Goal: Information Seeking & Learning: Learn about a topic

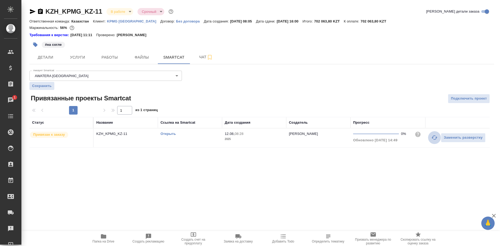
click at [432, 139] on icon "button" at bounding box center [434, 137] width 6 height 6
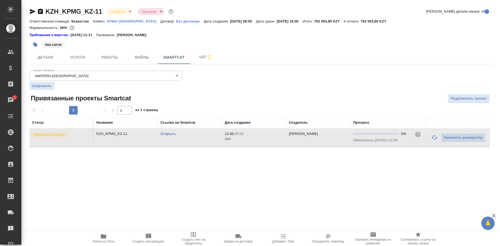
click at [432, 139] on icon "button" at bounding box center [434, 137] width 6 height 6
click at [168, 133] on link "Открыть" at bounding box center [167, 134] width 15 height 4
click at [109, 58] on span "Работы" at bounding box center [110, 57] width 26 height 7
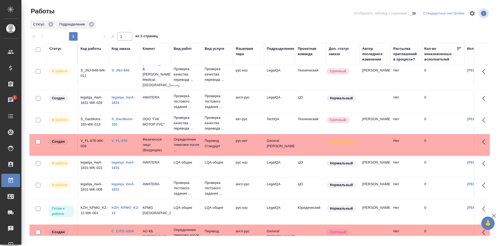
scroll to position [82, 0]
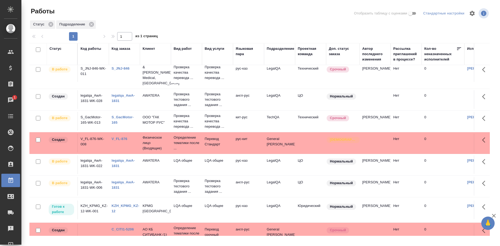
click at [128, 204] on link "KZH_KPMG_KZ-12" at bounding box center [126, 208] width 28 height 9
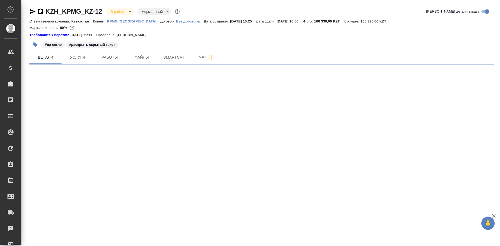
select select "RU"
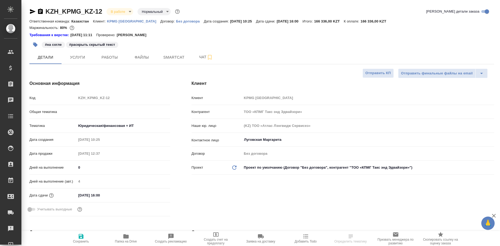
type textarea "x"
type input "Matveeva Anastasia"
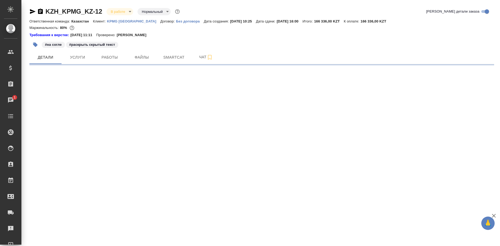
select select "RU"
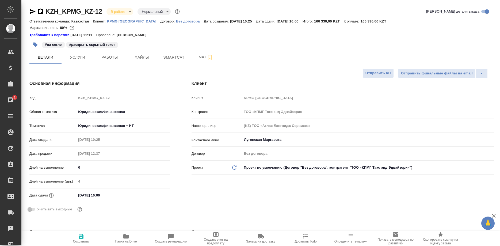
type textarea "x"
click at [62, 117] on div "Общая тематика Юридическая/Финансовая yr-fn" at bounding box center [99, 114] width 141 height 14
click at [110, 59] on span "Работы" at bounding box center [110, 57] width 26 height 7
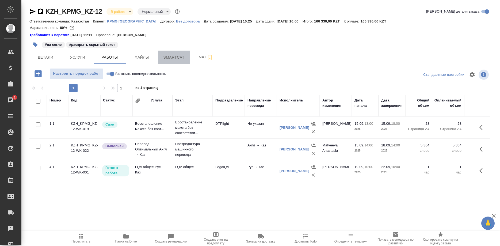
click at [171, 62] on button "Smartcat" at bounding box center [174, 57] width 32 height 13
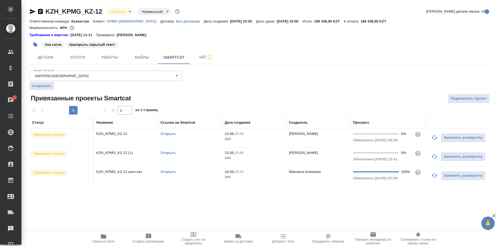
click at [167, 172] on link "Открыть" at bounding box center [167, 172] width 15 height 4
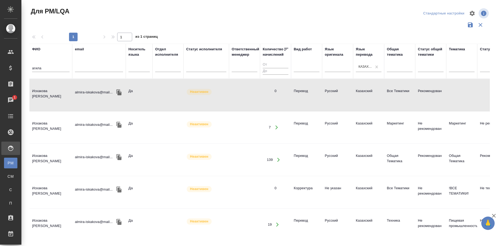
click at [47, 90] on td "Искакова Агила Толеугазиевна" at bounding box center [50, 95] width 43 height 19
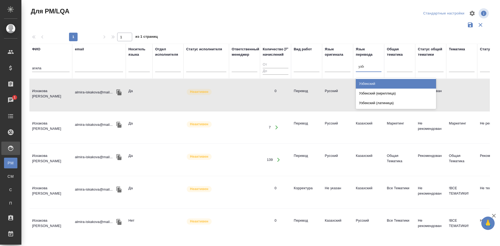
type input "узбек"
click at [364, 81] on div "Узбекский" at bounding box center [396, 84] width 80 height 10
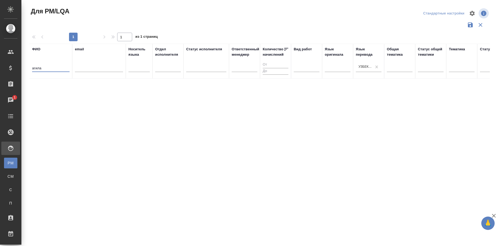
click at [53, 66] on input "агила" at bounding box center [50, 68] width 37 height 7
type input "а"
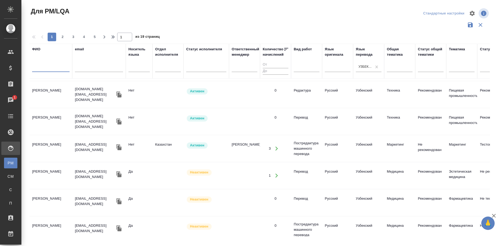
scroll to position [273, 0]
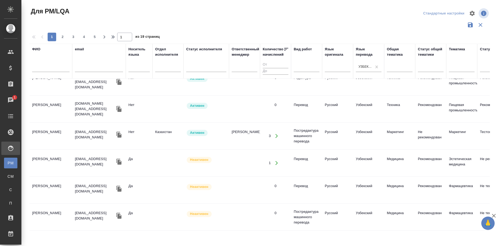
click at [56, 131] on td "Юсупов Абдулазиз" at bounding box center [50, 136] width 43 height 19
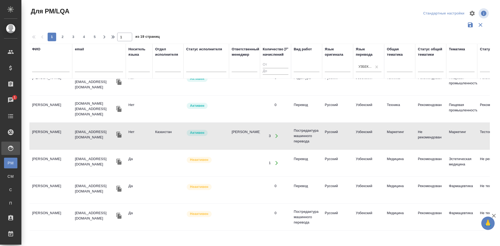
click at [56, 131] on td "Юсупов Абдулазиз" at bounding box center [50, 136] width 43 height 19
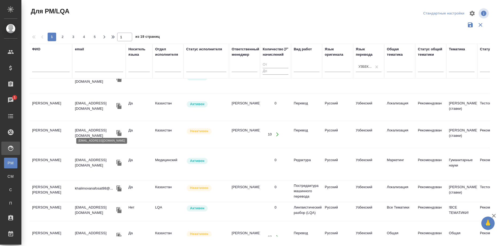
scroll to position [464, 0]
click at [51, 131] on td "Самадова Гулчехра Эркиновна" at bounding box center [50, 134] width 43 height 19
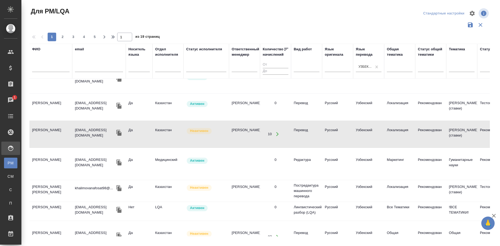
click at [51, 131] on td "Самадова Гулчехра Эркиновна" at bounding box center [50, 134] width 43 height 19
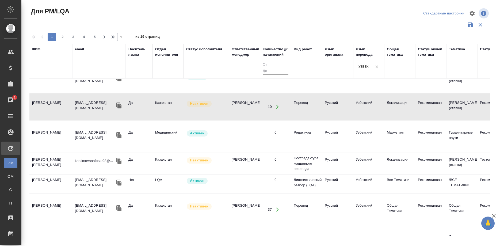
click at [33, 133] on td "Bozarov Abdulvohid" at bounding box center [50, 136] width 43 height 19
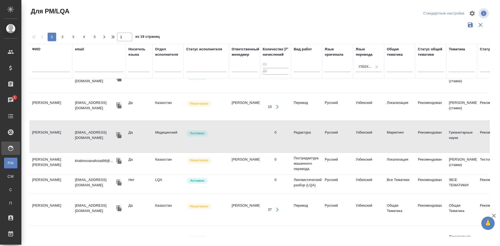
click at [33, 133] on td "Bozarov Abdulvohid" at bounding box center [50, 136] width 43 height 19
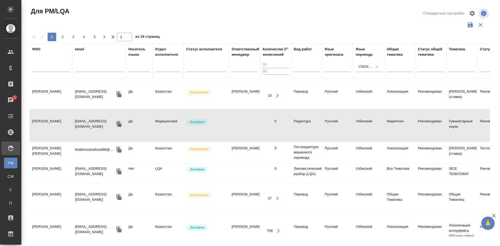
scroll to position [508, 0]
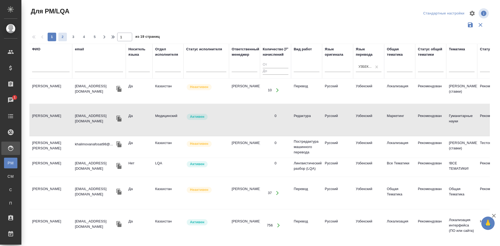
click at [61, 37] on span "2" at bounding box center [62, 36] width 9 height 5
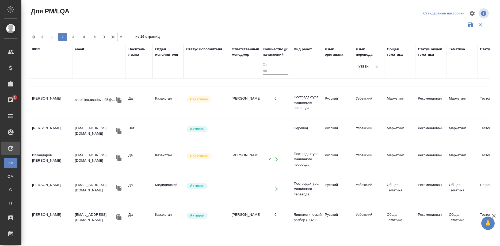
scroll to position [126, 0]
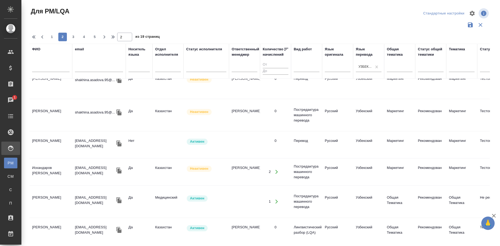
click at [56, 222] on td "Искандаров Атабек" at bounding box center [50, 231] width 43 height 19
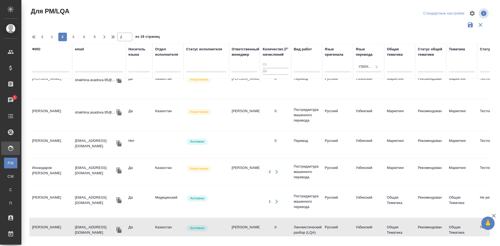
click at [56, 222] on td "Искандаров Атабек" at bounding box center [50, 231] width 43 height 19
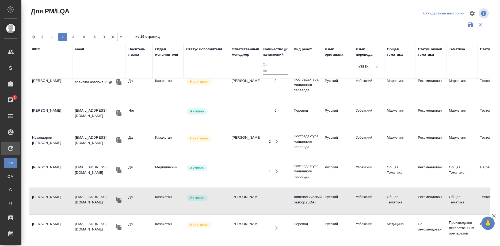
scroll to position [153, 0]
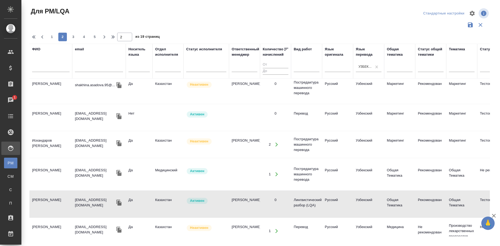
click at [53, 135] on td "Искандаров Отажон Алишер угли" at bounding box center [50, 144] width 43 height 19
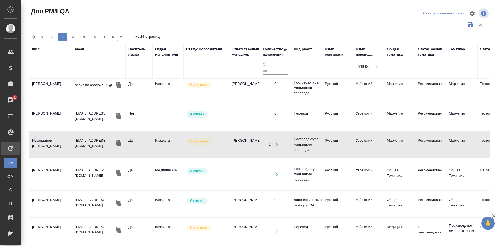
click at [53, 135] on td "Искандаров Отажон Алишер угли" at bounding box center [50, 144] width 43 height 19
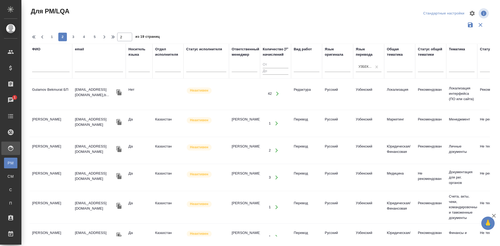
scroll to position [577, 0]
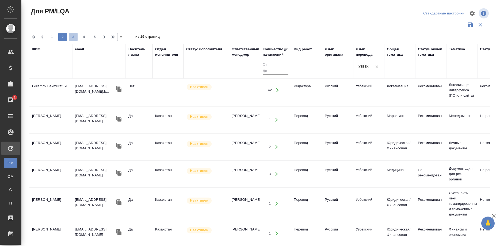
click at [72, 37] on span "3" at bounding box center [73, 36] width 9 height 5
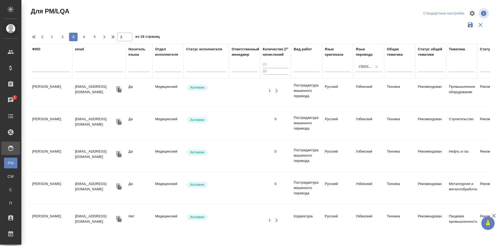
scroll to position [620, 0]
click at [79, 38] on div "1 2 3 4 5" at bounding box center [73, 37] width 53 height 9
click at [81, 37] on span "4" at bounding box center [84, 36] width 9 height 5
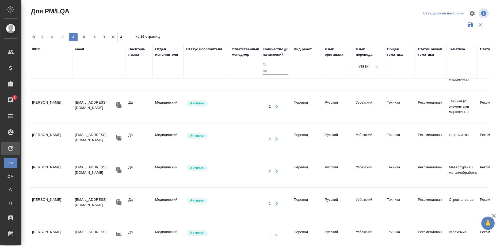
scroll to position [0, 0]
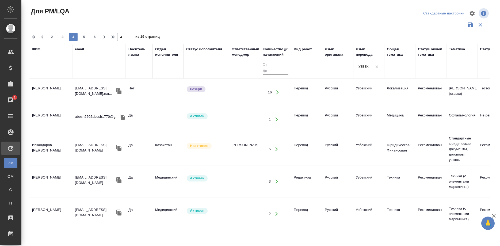
click at [53, 118] on td "Халмуратова Шоира Абдуллаевна" at bounding box center [50, 119] width 43 height 19
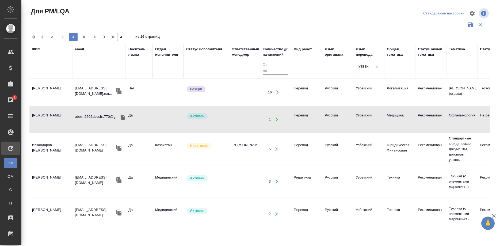
click at [53, 118] on td "Халмуратова Шоира Абдуллаевна" at bounding box center [50, 119] width 43 height 19
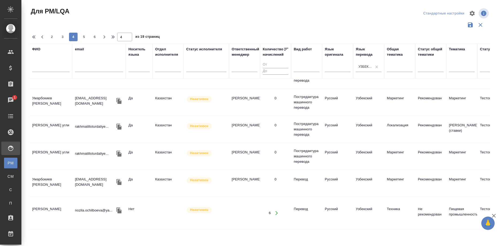
scroll to position [598, 0]
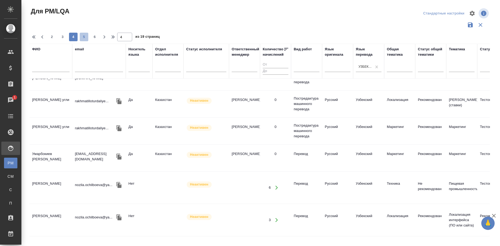
click at [81, 39] on span "5" at bounding box center [84, 36] width 9 height 5
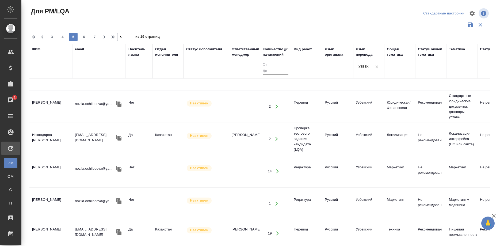
scroll to position [625, 0]
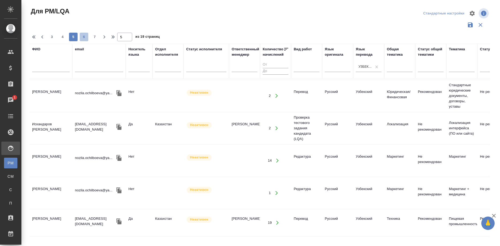
click at [83, 39] on span "6" at bounding box center [84, 36] width 9 height 5
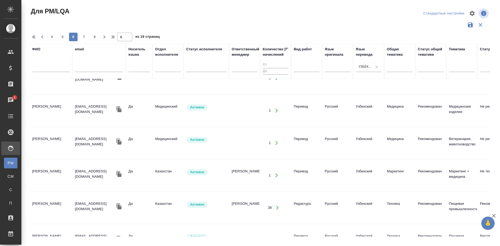
scroll to position [630, 0]
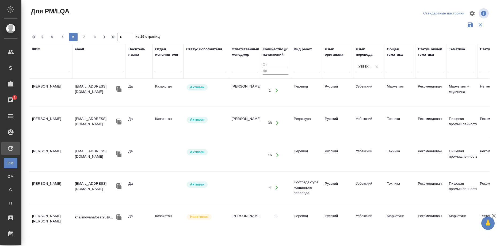
click at [44, 153] on td "Ниязов Гулом Кадамович" at bounding box center [50, 155] width 43 height 19
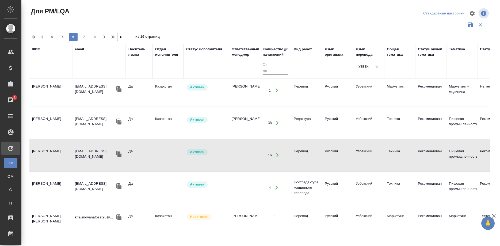
click at [44, 153] on td "Ниязов Гулом Кадамович" at bounding box center [50, 155] width 43 height 19
click at [82, 35] on span "7" at bounding box center [84, 36] width 9 height 5
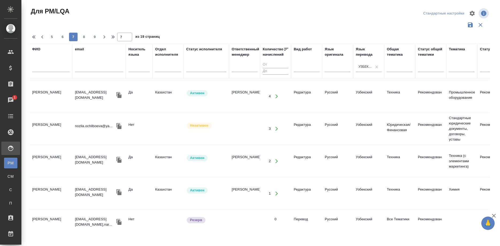
scroll to position [561, 0]
click at [81, 41] on div "Для PM/LQA Стандартные настройки 5 6 7 8 9 7 из 19 страниц ФИО email Носитель я…" at bounding box center [261, 119] width 470 height 239
click at [79, 39] on div "5 6 7 8 9" at bounding box center [73, 37] width 53 height 9
click at [80, 39] on span "8" at bounding box center [84, 36] width 9 height 5
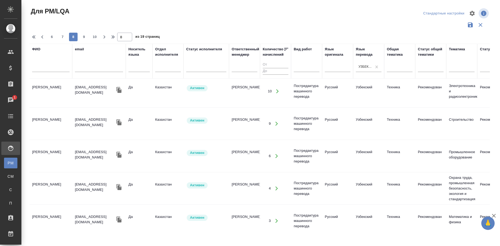
scroll to position [630, 0]
click at [82, 35] on span "9" at bounding box center [84, 36] width 9 height 5
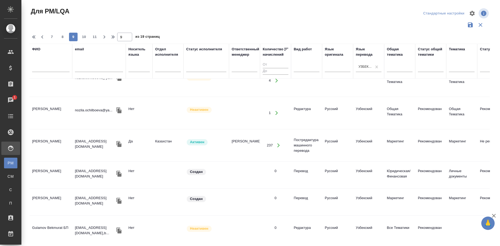
scroll to position [355, 0]
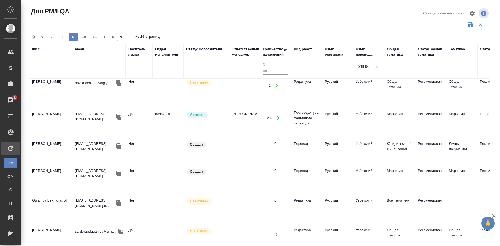
click at [55, 143] on td "Кенжаев Шухратжон" at bounding box center [50, 147] width 43 height 19
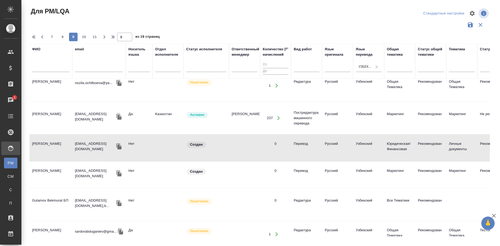
click at [55, 143] on td "Кенжаев Шухратжон" at bounding box center [50, 147] width 43 height 19
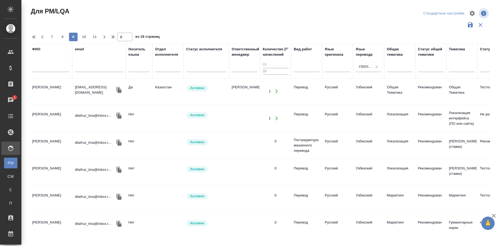
scroll to position [582, 0]
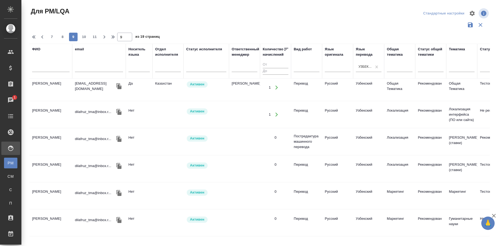
click at [79, 35] on div "7 8 9 10 11" at bounding box center [73, 37] width 53 height 9
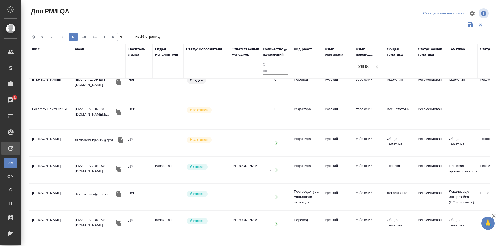
scroll to position [419, 0]
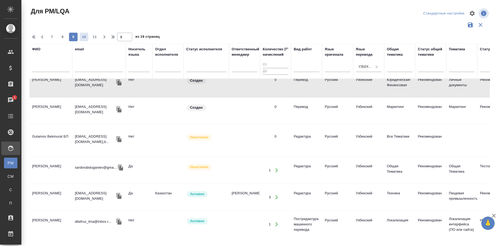
click at [81, 37] on span "10" at bounding box center [84, 36] width 9 height 5
type input "10"
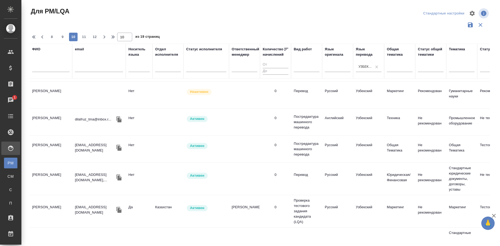
scroll to position [273, 0]
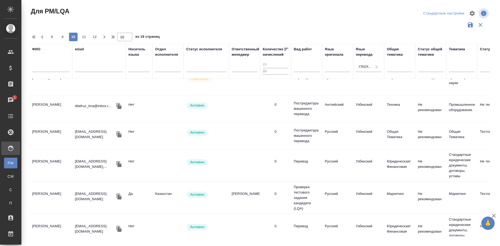
click at [39, 133] on td "Раджабзаде Ахмад Халимович" at bounding box center [50, 135] width 43 height 19
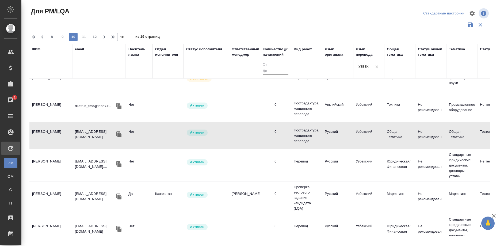
click at [39, 133] on td "Раджабзаде Ахмад Халимович" at bounding box center [50, 135] width 43 height 19
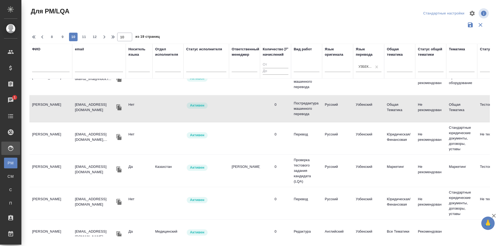
scroll to position [300, 0]
click at [38, 136] on td "Хайруллин Ильдар Фаритович" at bounding box center [50, 138] width 43 height 19
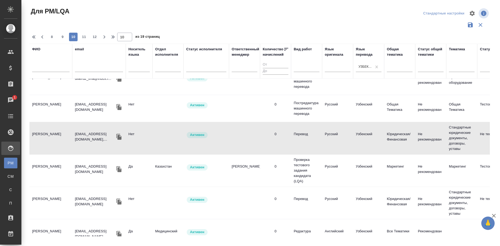
click at [38, 136] on td "Хайруллин Ильдар Фаритович" at bounding box center [50, 138] width 43 height 19
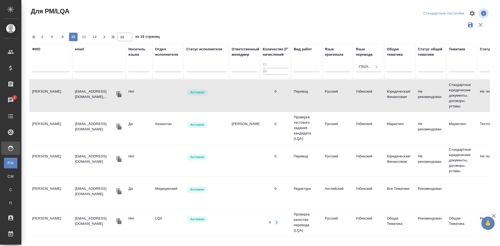
scroll to position [355, 0]
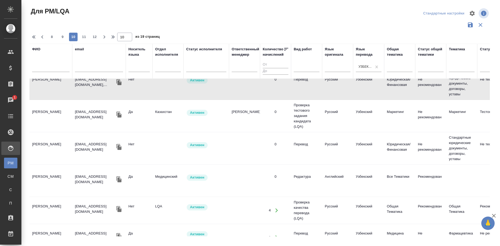
click at [51, 144] on td "Ашурова Мохигул Сайфиллаевна" at bounding box center [50, 148] width 43 height 19
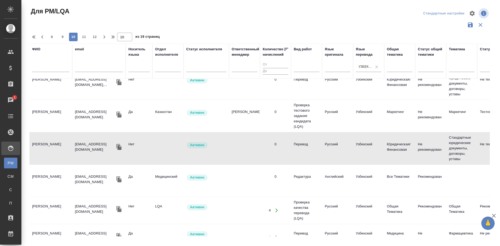
click at [51, 144] on td "Ашурова Мохигул Сайфиллаевна" at bounding box center [50, 148] width 43 height 19
click at [53, 144] on td "Ашурова Мохигул Сайфиллаевна" at bounding box center [50, 148] width 43 height 19
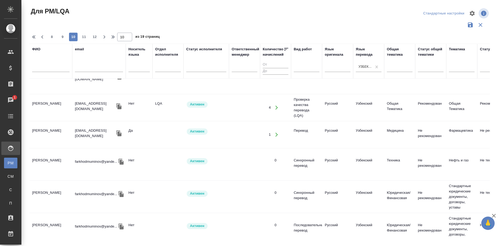
scroll to position [464, 0]
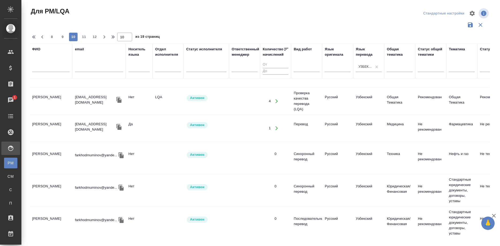
click at [42, 124] on td "Ниязов Гулом Кадамович" at bounding box center [50, 128] width 43 height 19
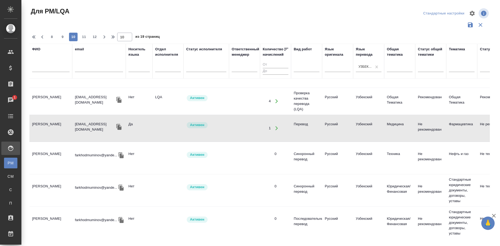
click at [42, 124] on td "Ниязов Гулом Кадамович" at bounding box center [50, 128] width 43 height 19
click at [52, 151] on td "Муминов Фарход" at bounding box center [50, 157] width 43 height 19
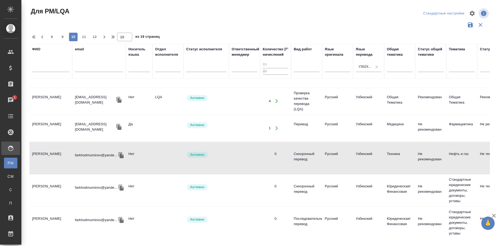
click at [52, 151] on td "Муминов Фарход" at bounding box center [50, 157] width 43 height 19
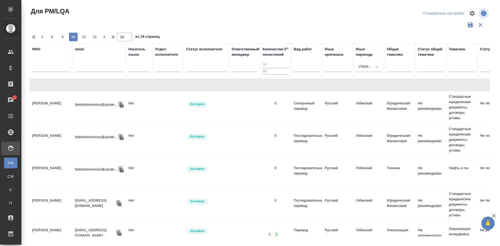
scroll to position [547, 0]
click at [57, 224] on td "Ибрагимов Алишер" at bounding box center [50, 233] width 43 height 19
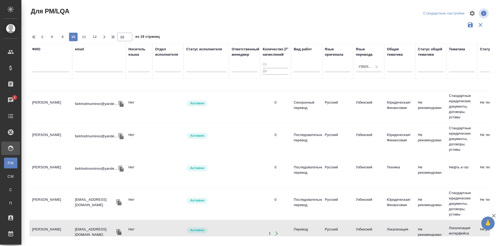
click at [57, 224] on td "Ибрагимов Алишер" at bounding box center [50, 233] width 43 height 19
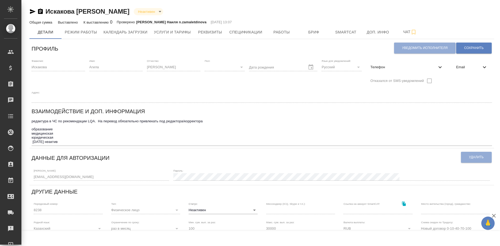
type input "Trados 2014TransitSDLX"
click at [281, 33] on span "Работы" at bounding box center [282, 32] width 26 height 7
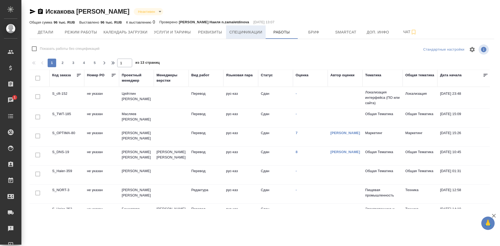
checkbox input "false"
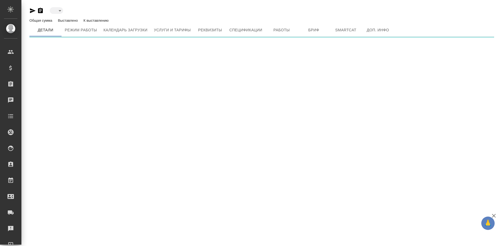
type input "active"
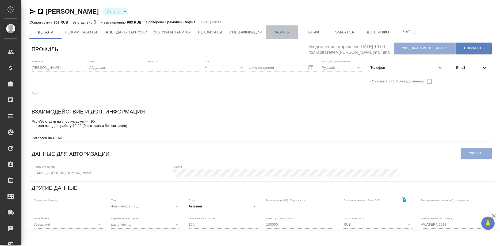
click at [269, 33] on span "Работы" at bounding box center [282, 32] width 26 height 7
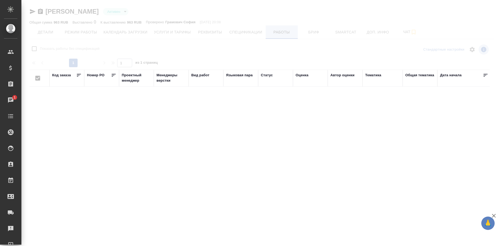
checkbox input "false"
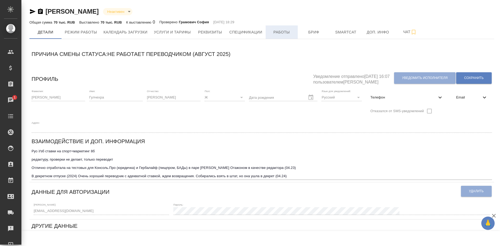
click at [272, 32] on span "Работы" at bounding box center [282, 32] width 26 height 7
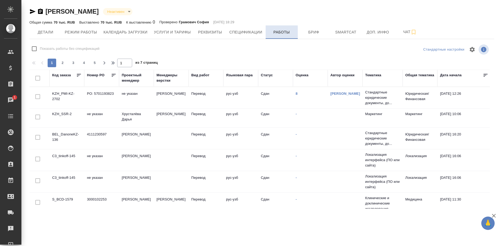
checkbox input "false"
click at [29, 9] on icon "button" at bounding box center [32, 11] width 6 height 6
click at [173, 30] on span "Услуги и тарифы" at bounding box center [172, 32] width 37 height 7
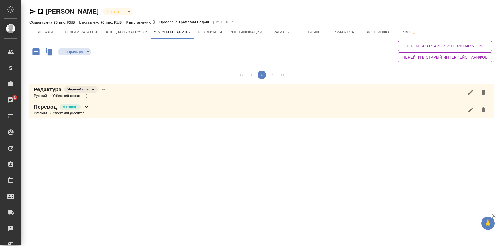
click at [97, 108] on div "Перевод Активен Русский → Узбекский (носитель)" at bounding box center [261, 109] width 465 height 17
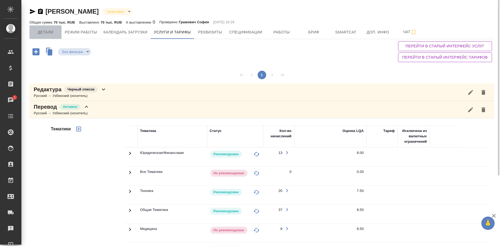
click at [46, 33] on span "Детали" at bounding box center [46, 32] width 26 height 7
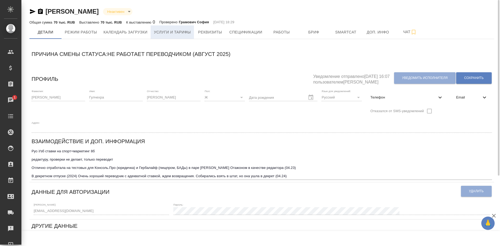
click at [170, 35] on span "Услуги и тарифы" at bounding box center [172, 32] width 37 height 7
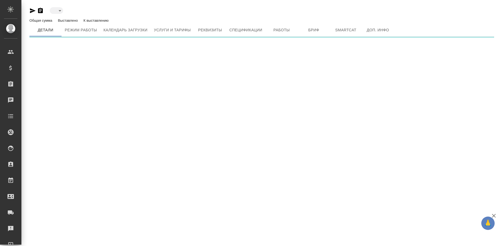
type input "active"
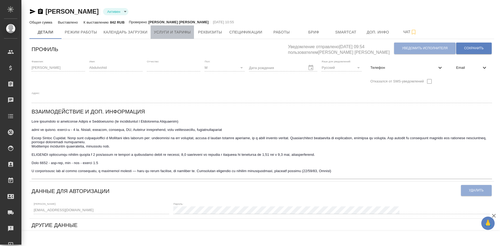
click at [177, 36] on button "Услуги и тарифы" at bounding box center [172, 31] width 43 height 13
type input "Trados 6.5WordFastTransit. SmartCAT"
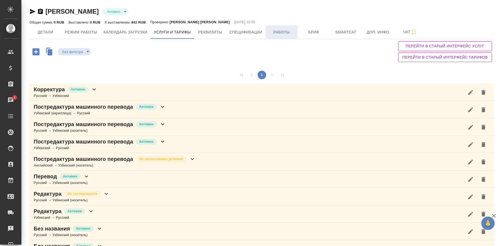
click at [282, 33] on span "Работы" at bounding box center [282, 32] width 26 height 7
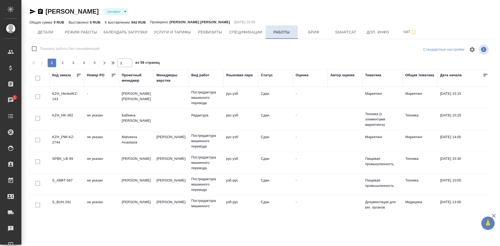
checkbox input "false"
click at [60, 94] on td "KZH_HenkelKZ-143" at bounding box center [66, 97] width 35 height 19
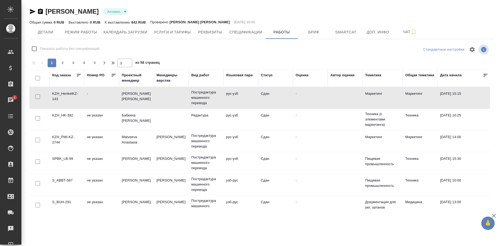
click at [60, 94] on td "KZH_HenkelKZ-143" at bounding box center [66, 97] width 35 height 19
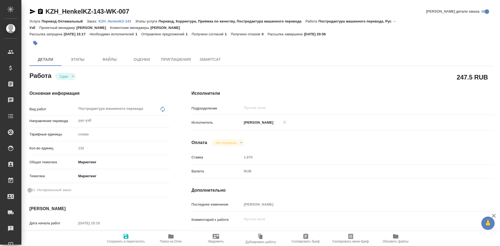
type textarea "x"
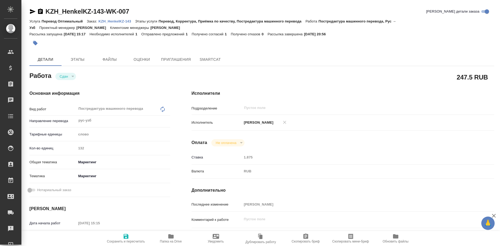
type textarea "x"
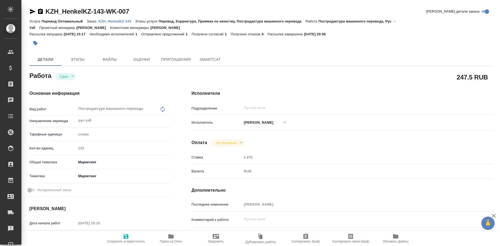
type textarea "x"
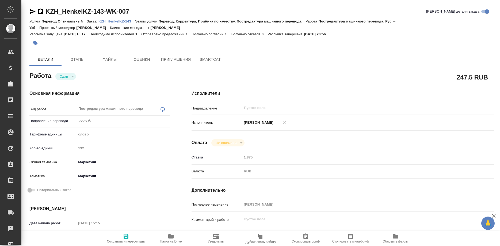
type textarea "x"
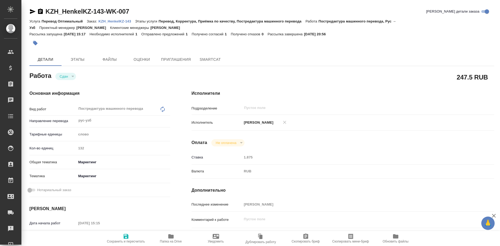
click at [114, 21] on p "KZH_HenkelKZ-143" at bounding box center [116, 21] width 37 height 4
type textarea "x"
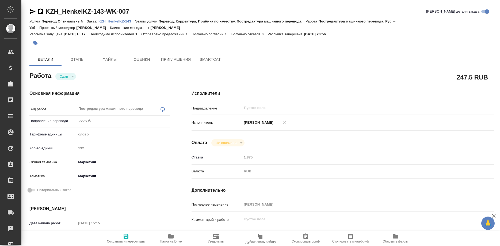
type textarea "x"
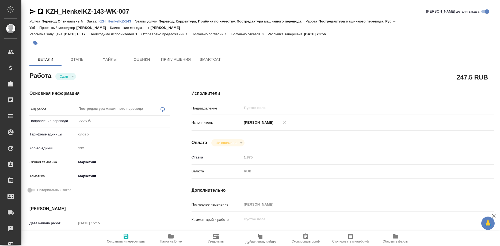
type textarea "x"
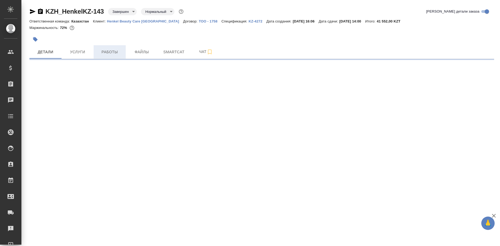
click at [113, 53] on span "Работы" at bounding box center [110, 52] width 26 height 7
select select "RU"
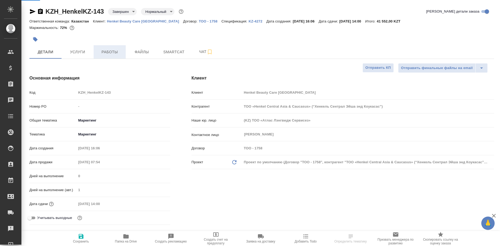
type textarea "x"
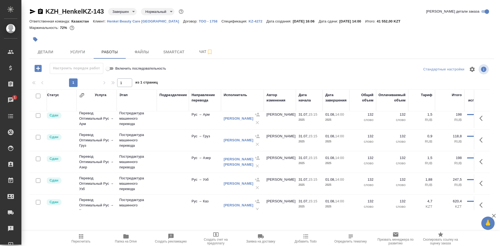
scroll to position [97, 35]
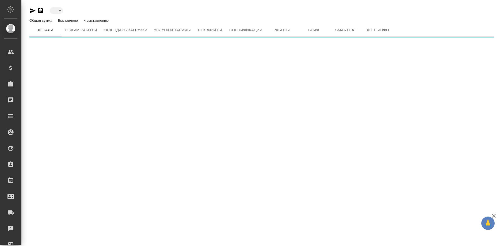
type input "active"
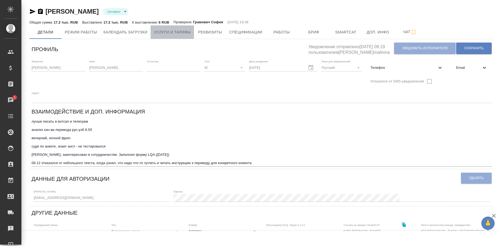
click at [174, 36] on button "Услуги и тарифы" at bounding box center [172, 31] width 43 height 13
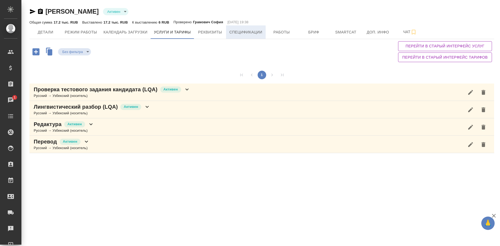
click at [241, 30] on span "Спецификации" at bounding box center [245, 32] width 33 height 7
click at [273, 30] on div "Искандаров Атабек Активен active Общая сумма 17.2 тыс. RUB Выставлено 17.2 тыс.…" at bounding box center [261, 79] width 470 height 158
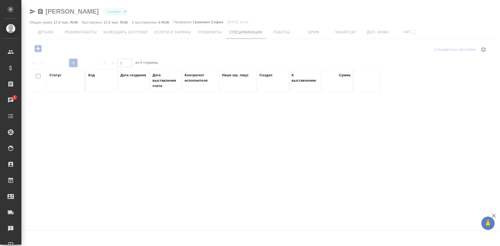
click at [274, 34] on div at bounding box center [260, 123] width 478 height 246
click at [281, 33] on div at bounding box center [260, 123] width 478 height 246
click at [275, 32] on div at bounding box center [260, 123] width 478 height 246
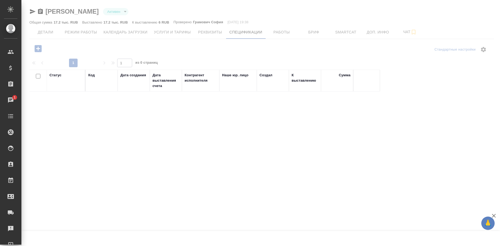
click at [42, 35] on div at bounding box center [260, 123] width 478 height 246
click at [45, 32] on div at bounding box center [260, 123] width 478 height 246
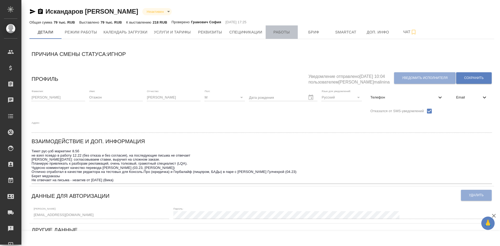
click at [278, 33] on span "Работы" at bounding box center [282, 32] width 26 height 7
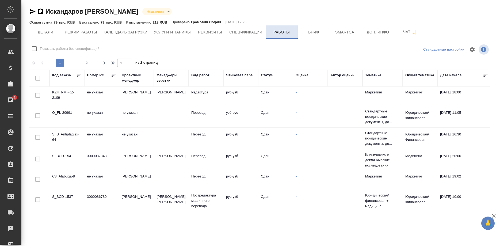
checkbox input "false"
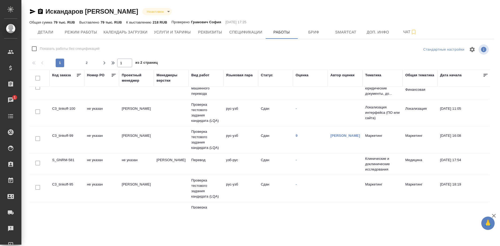
scroll to position [428, 0]
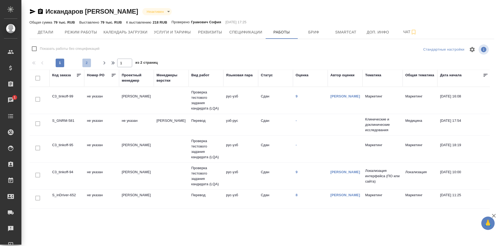
click at [84, 62] on span "2" at bounding box center [86, 62] width 9 height 5
type input "2"
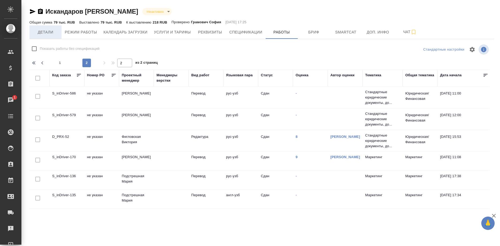
scroll to position [122, 0]
click at [47, 31] on span "Детали" at bounding box center [46, 32] width 26 height 7
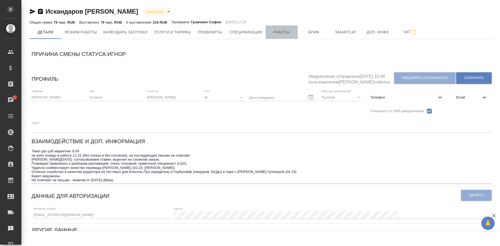
click at [276, 31] on span "Работы" at bounding box center [282, 32] width 26 height 7
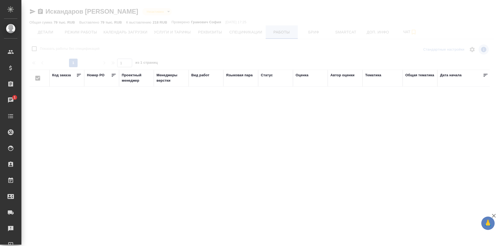
checkbox input "false"
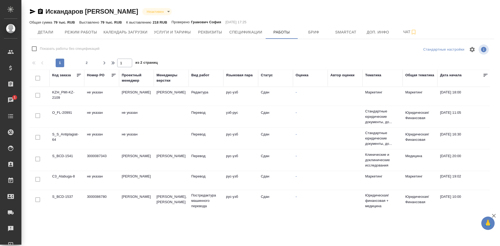
click at [29, 10] on div "Искандаров Отажон Алишер угли Неактивен inactive Общая сумма 79 тыс. RUB Выстав…" at bounding box center [261, 106] width 470 height 212
click at [30, 13] on icon "button" at bounding box center [32, 11] width 6 height 6
click at [49, 35] on span "Детали" at bounding box center [46, 32] width 26 height 7
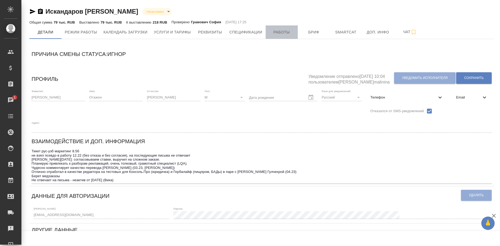
click at [272, 33] on span "Работы" at bounding box center [282, 32] width 26 height 7
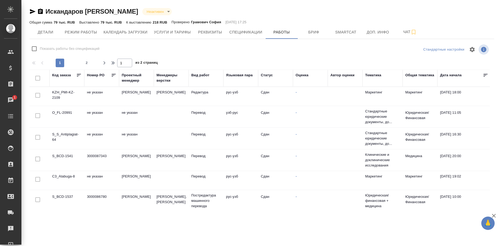
checkbox input "false"
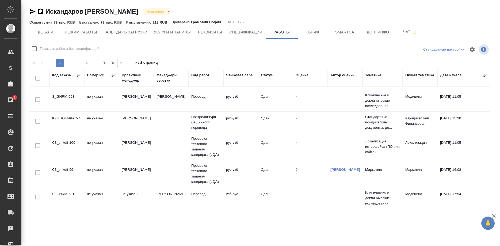
scroll to position [428, 0]
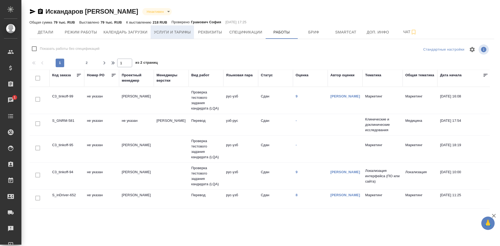
click at [159, 32] on span "Услуги и тарифы" at bounding box center [172, 32] width 37 height 7
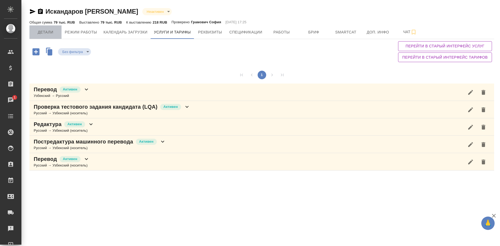
click at [45, 33] on span "Детали" at bounding box center [46, 32] width 26 height 7
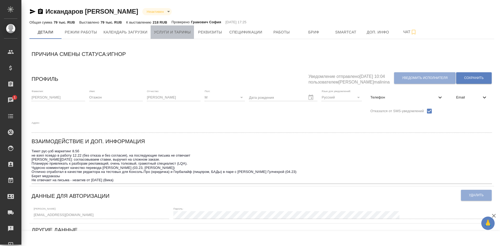
click at [167, 33] on span "Услуги и тарифы" at bounding box center [172, 32] width 37 height 7
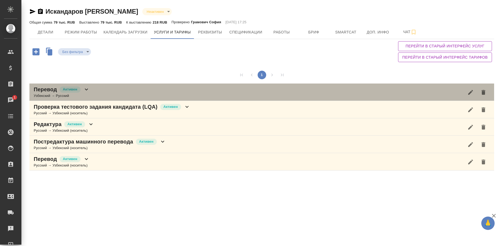
click at [112, 99] on div "Перевод Активен Узбекский → Русский" at bounding box center [261, 91] width 465 height 17
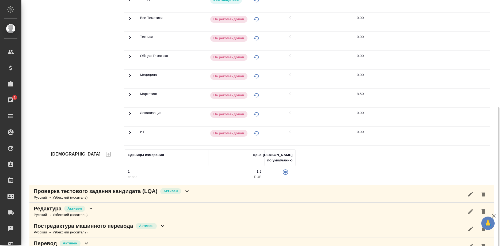
scroll to position [150, 0]
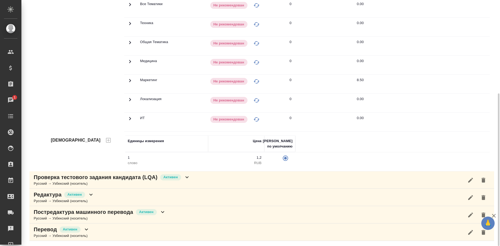
click at [97, 233] on div "Перевод Активен Русский → Узбекский (носитель)" at bounding box center [261, 231] width 465 height 17
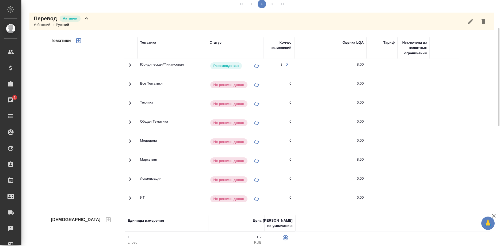
scroll to position [0, 0]
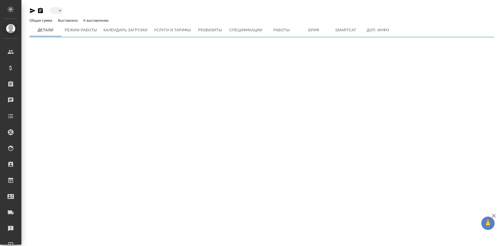
type input "active"
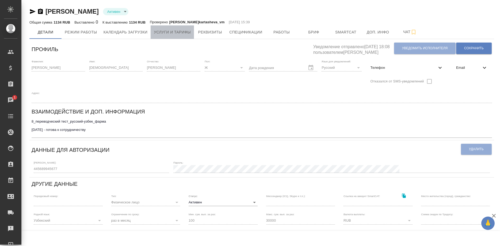
click at [178, 33] on span "Услуги и тарифы" at bounding box center [172, 32] width 37 height 7
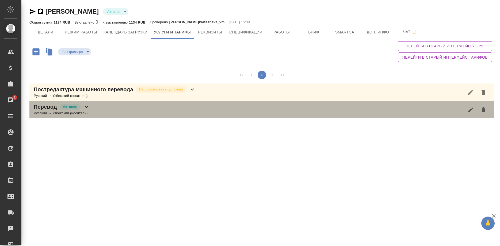
click at [86, 117] on div "Перевод Активен Русский → Узбекский (носитель)" at bounding box center [261, 109] width 465 height 17
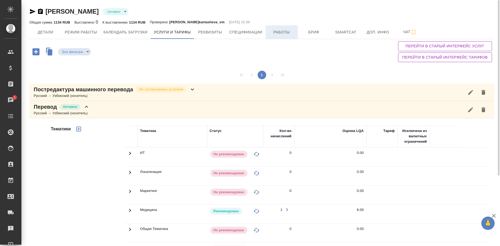
click at [280, 33] on span "Работы" at bounding box center [282, 32] width 26 height 7
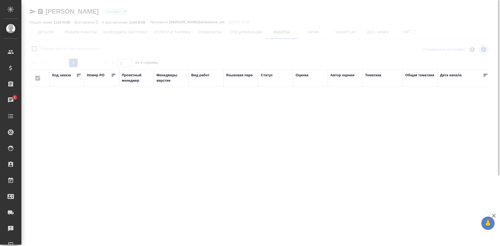
checkbox input "false"
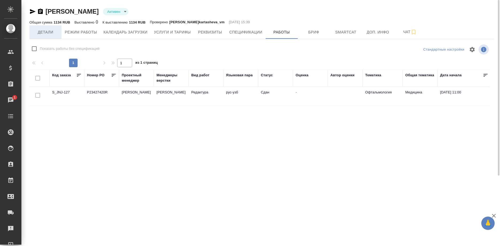
click at [45, 33] on span "Детали" at bounding box center [46, 32] width 26 height 7
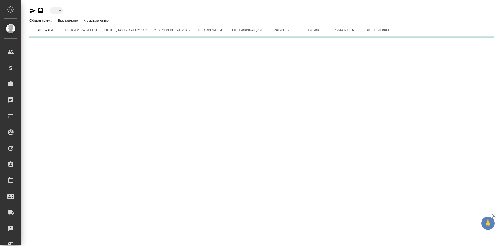
type input "active"
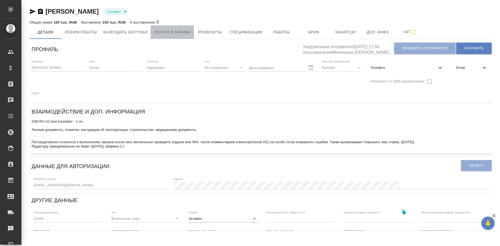
click at [176, 32] on span "Услуги и тарифы" at bounding box center [172, 32] width 37 height 7
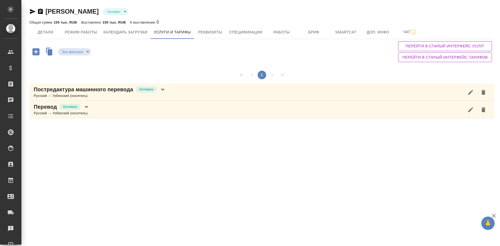
click at [114, 90] on p "Постредактура машинного перевода" at bounding box center [83, 89] width 99 height 7
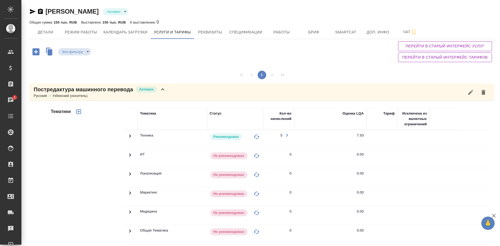
scroll to position [98, 0]
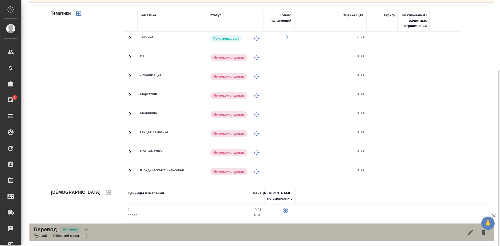
click at [122, 228] on div "Перевод Активен Русский → Узбекский (носитель)" at bounding box center [261, 231] width 465 height 17
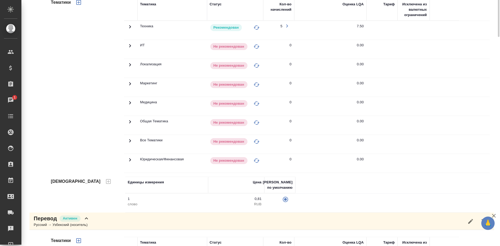
scroll to position [0, 0]
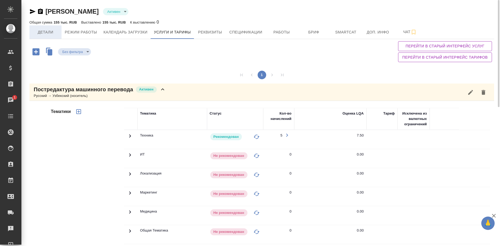
click at [46, 33] on span "Детали" at bounding box center [46, 32] width 26 height 7
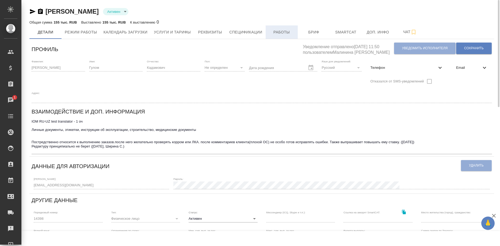
click at [271, 32] on span "Работы" at bounding box center [282, 32] width 26 height 7
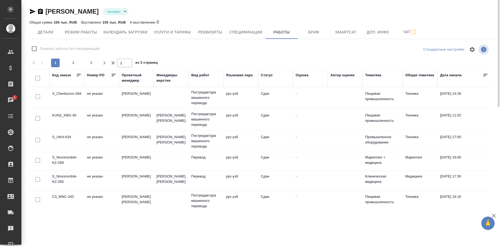
checkbox input "false"
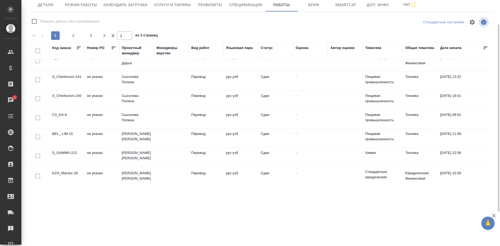
scroll to position [374, 0]
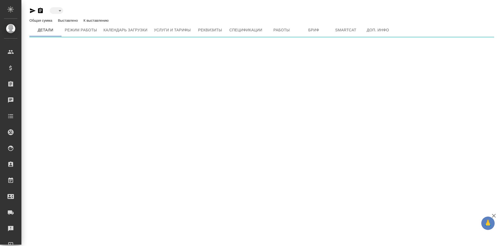
type input "created"
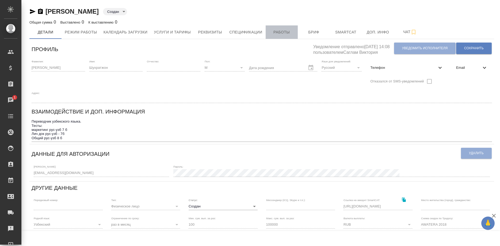
click at [270, 33] on span "Работы" at bounding box center [282, 32] width 26 height 7
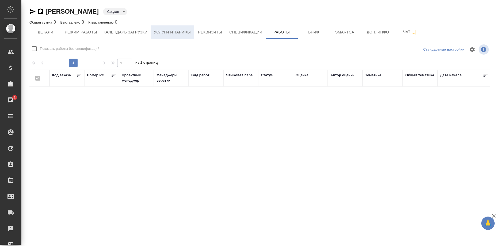
click at [166, 33] on span "Услуги и тарифы" at bounding box center [172, 32] width 37 height 7
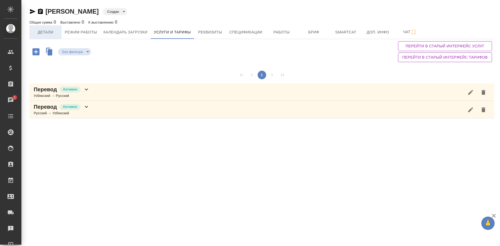
click at [42, 36] on button "Детали" at bounding box center [45, 31] width 32 height 13
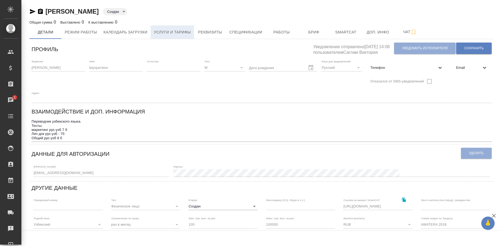
click at [170, 30] on span "Услуги и тарифы" at bounding box center [172, 32] width 37 height 7
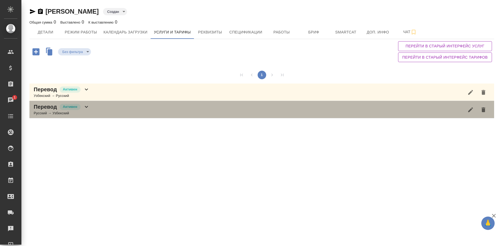
click at [115, 110] on div "Перевод Активен Русский → Узбекский" at bounding box center [261, 109] width 465 height 17
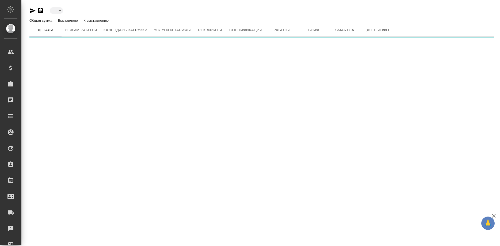
type input "active"
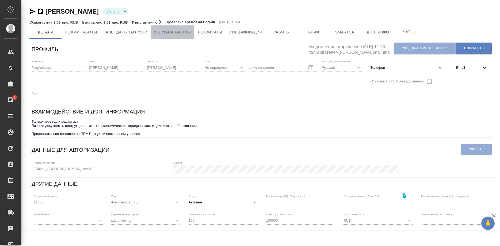
click at [179, 34] on span "Услуги и тарифы" at bounding box center [172, 32] width 37 height 7
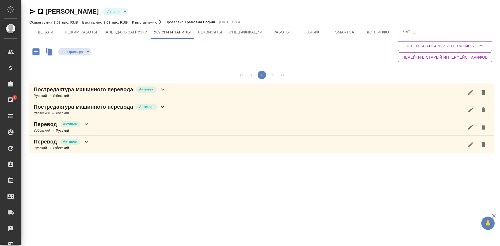
click at [87, 93] on div "Русский → Узбекский" at bounding box center [100, 95] width 132 height 5
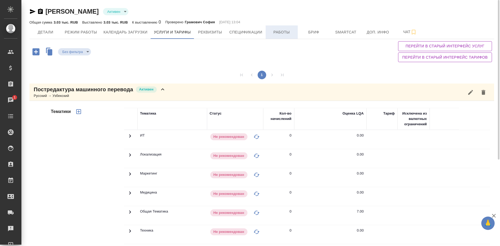
click at [275, 30] on span "Работы" at bounding box center [282, 32] width 26 height 7
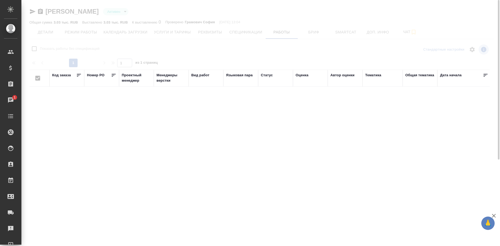
checkbox input "false"
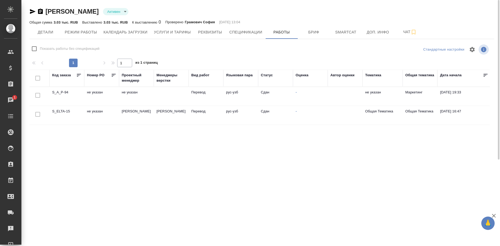
click at [206, 130] on div "Код заказа [PERSON_NAME] PO Проектный менеджер [PERSON_NAME] верстки Вид работ …" at bounding box center [259, 139] width 460 height 139
click at [47, 33] on span "Детали" at bounding box center [46, 32] width 26 height 7
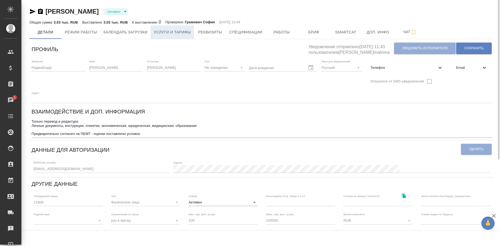
click at [164, 33] on span "Услуги и тарифы" at bounding box center [172, 32] width 37 height 7
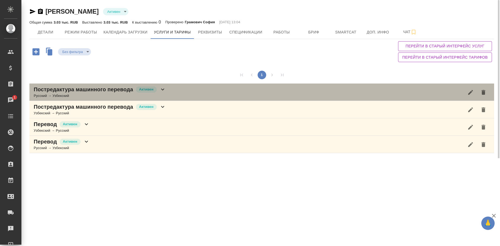
click at [99, 90] on p "Постредактура машинного перевода" at bounding box center [83, 89] width 99 height 7
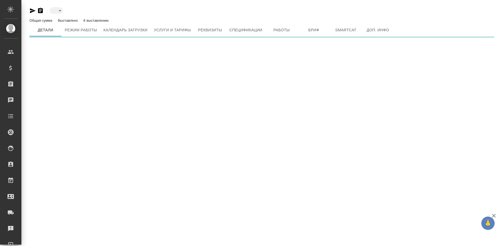
type input "active"
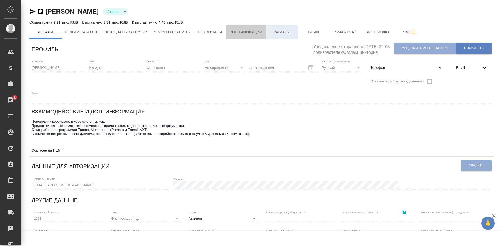
drag, startPoint x: 261, startPoint y: 32, endPoint x: 267, endPoint y: 32, distance: 6.2
click at [262, 32] on span "Спецификации" at bounding box center [245, 32] width 33 height 7
click at [267, 32] on button "Работы" at bounding box center [282, 31] width 32 height 13
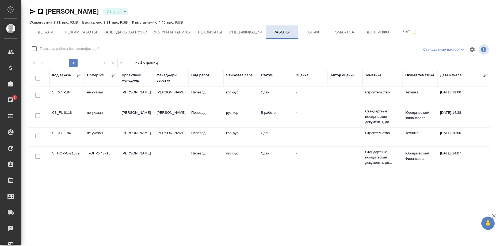
checkbox input "false"
click at [43, 34] on span "Детали" at bounding box center [46, 32] width 26 height 7
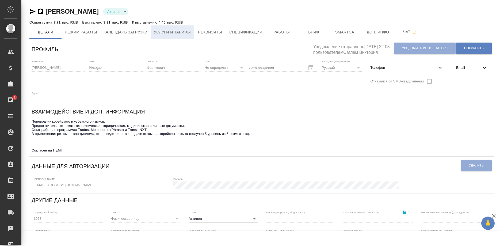
click at [165, 33] on span "Услуги и тарифы" at bounding box center [172, 32] width 37 height 7
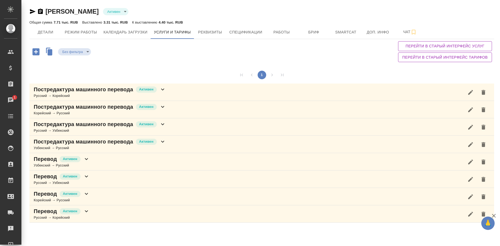
click at [97, 124] on p "Постредактура машинного перевода" at bounding box center [83, 123] width 99 height 7
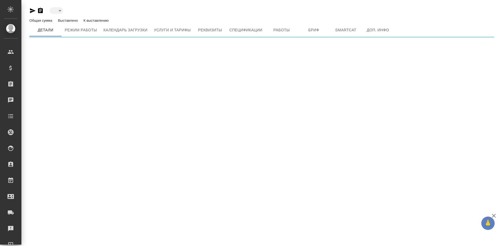
type input "active"
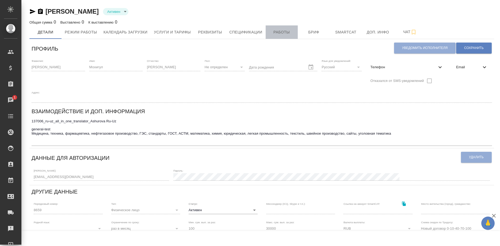
click at [274, 31] on span "Работы" at bounding box center [282, 32] width 26 height 7
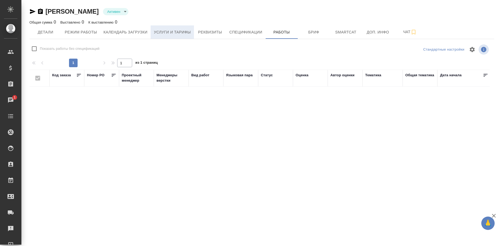
click at [175, 33] on span "Услуги и тарифы" at bounding box center [172, 32] width 37 height 7
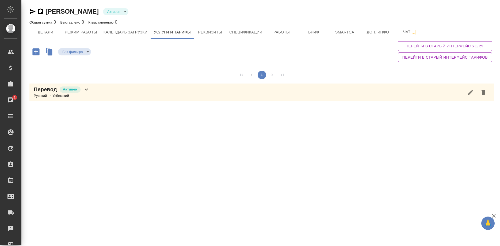
click at [83, 93] on div "Перевод Активен" at bounding box center [62, 89] width 56 height 7
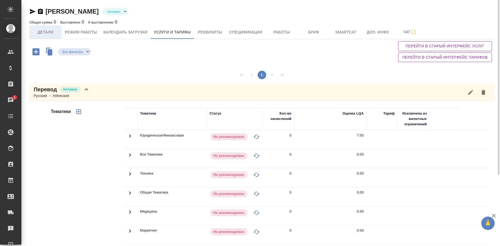
click at [47, 36] on button "Детали" at bounding box center [45, 31] width 32 height 13
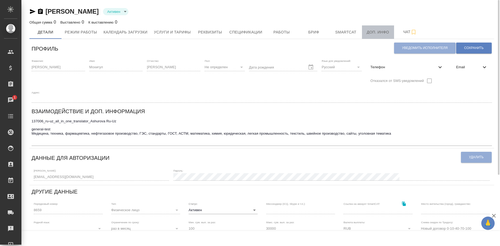
click at [373, 34] on span "Доп. инфо" at bounding box center [378, 32] width 26 height 7
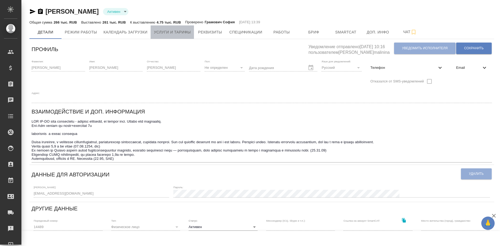
click at [178, 35] on span "Услуги и тарифы" at bounding box center [172, 32] width 37 height 7
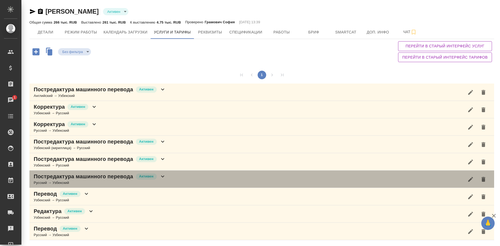
click at [97, 172] on div "Постредактура машинного перевода Активен Русский → Узбекский" at bounding box center [261, 178] width 465 height 17
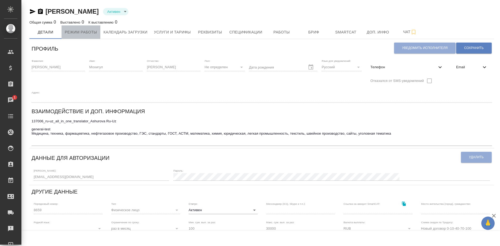
click at [89, 35] on span "Режим работы" at bounding box center [81, 32] width 32 height 7
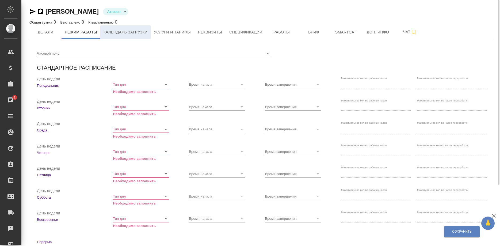
click at [119, 27] on button "Календарь загрузки" at bounding box center [125, 31] width 51 height 13
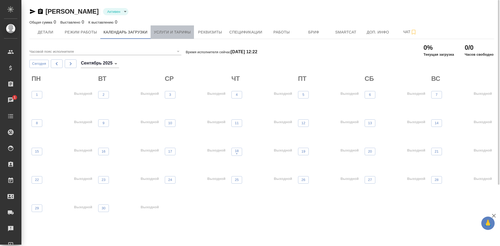
click at [166, 30] on span "Услуги и тарифы" at bounding box center [172, 32] width 37 height 7
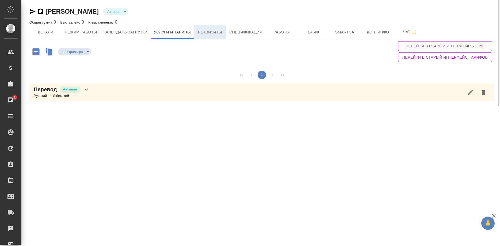
click at [208, 32] on span "Реквизиты" at bounding box center [210, 32] width 26 height 7
select select "10"
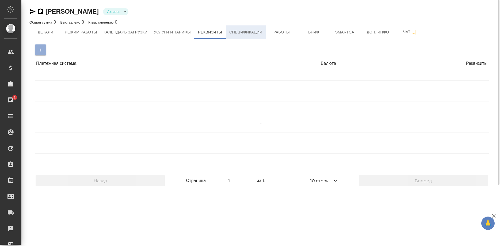
click at [243, 34] on span "Спецификации" at bounding box center [245, 32] width 33 height 7
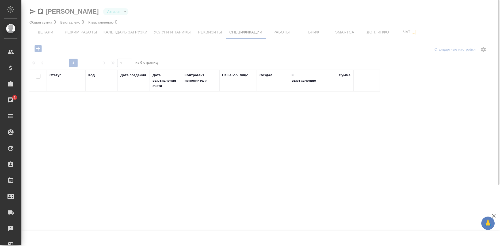
click at [277, 35] on div at bounding box center [260, 123] width 478 height 246
click at [280, 33] on div at bounding box center [260, 123] width 478 height 246
click at [307, 33] on div at bounding box center [260, 123] width 478 height 246
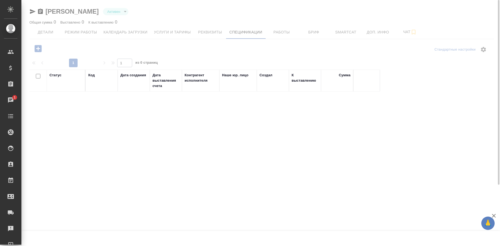
click at [231, 136] on div at bounding box center [260, 163] width 478 height 166
click at [47, 32] on div at bounding box center [260, 123] width 478 height 246
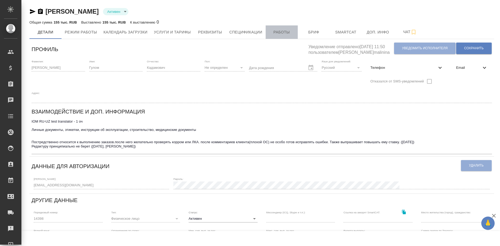
click at [274, 33] on span "Работы" at bounding box center [282, 32] width 26 height 7
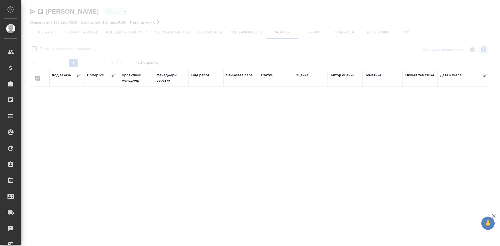
checkbox input "false"
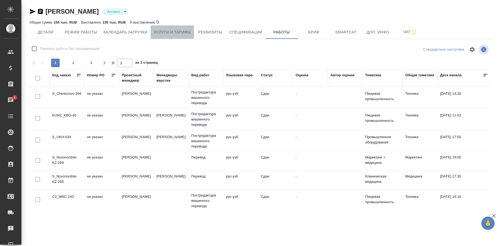
click at [162, 31] on span "Услуги и тарифы" at bounding box center [172, 32] width 37 height 7
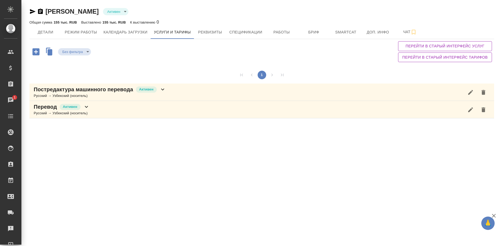
click at [100, 88] on p "Постредактура машинного перевода" at bounding box center [83, 89] width 99 height 7
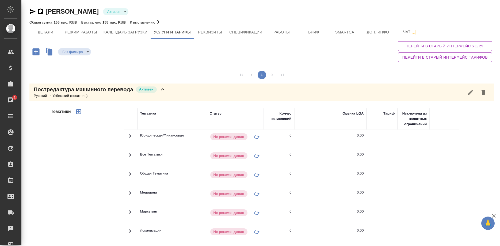
scroll to position [98, 0]
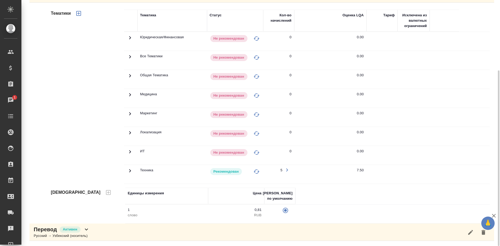
click at [105, 231] on div "Перевод Активен Русский → Узбекский (носитель)" at bounding box center [261, 231] width 465 height 17
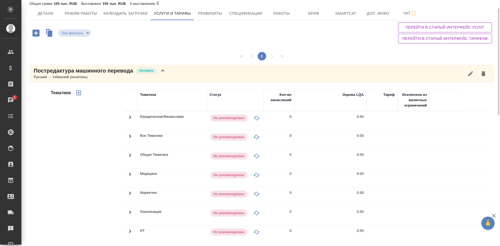
scroll to position [0, 0]
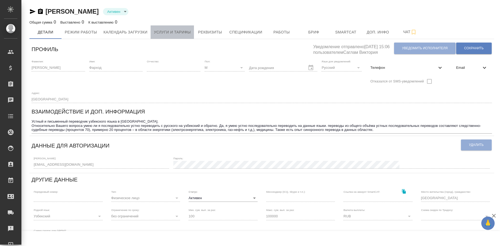
click at [163, 32] on span "Услуги и тарифы" at bounding box center [172, 32] width 37 height 7
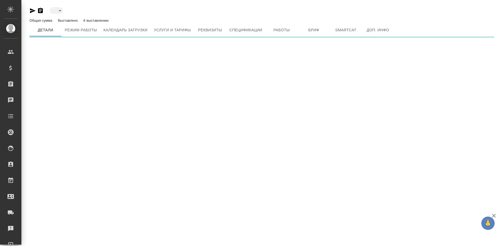
type input "active"
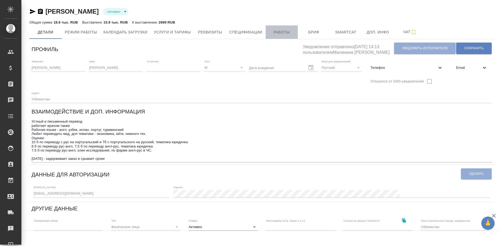
click at [272, 29] on span "Работы" at bounding box center [282, 32] width 26 height 7
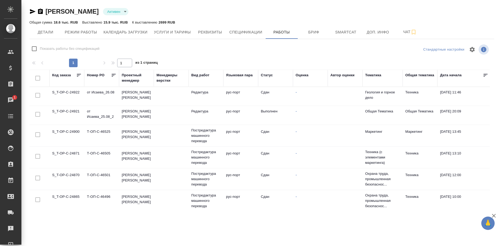
checkbox input "false"
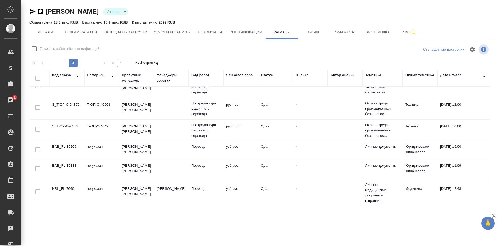
scroll to position [82, 0]
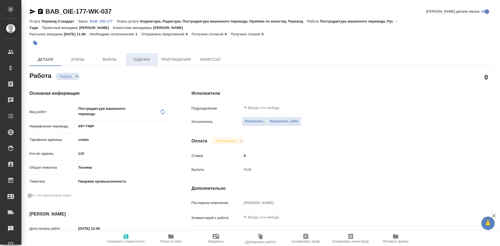
type textarea "x"
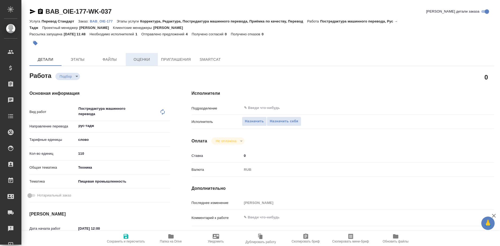
type textarea "x"
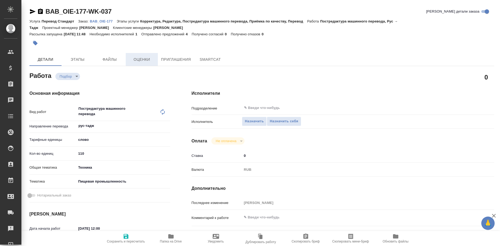
type textarea "x"
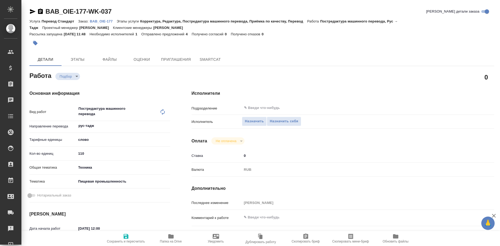
type textarea "x"
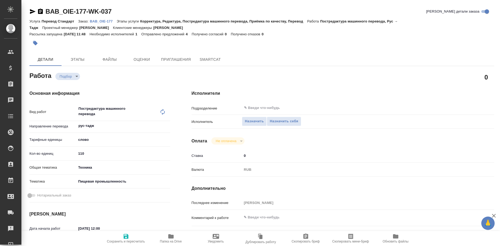
type textarea "x"
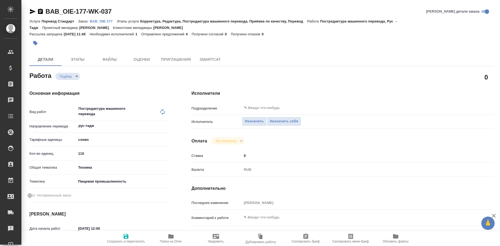
type textarea "x"
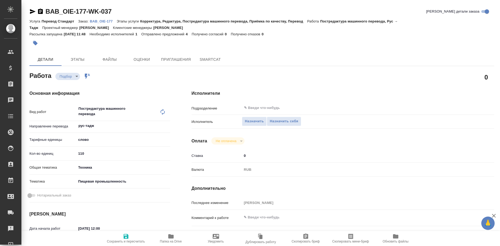
type textarea "x"
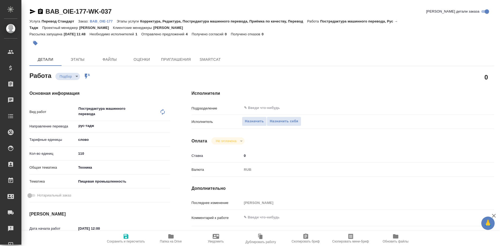
type textarea "x"
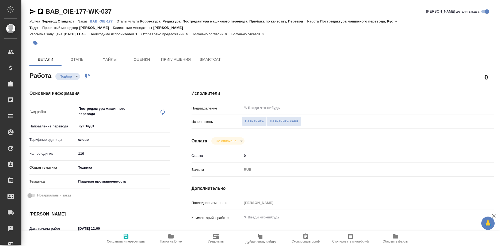
type textarea "x"
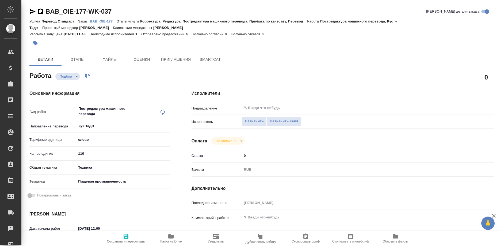
click at [104, 20] on p "BAB_OIE-177" at bounding box center [103, 21] width 27 height 4
type textarea "x"
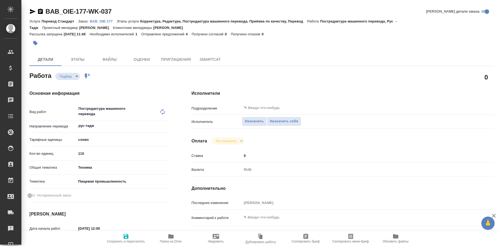
type textarea "x"
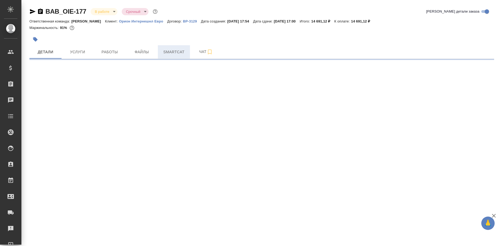
select select "RU"
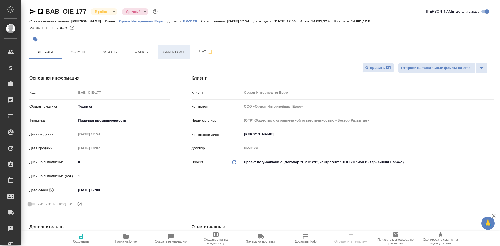
type textarea "x"
click at [172, 52] on span "Smartcat" at bounding box center [174, 52] width 26 height 7
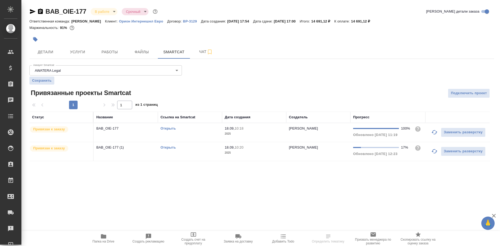
click at [169, 146] on link "Открыть" at bounding box center [167, 147] width 15 height 4
click at [165, 146] on link "Открыть" at bounding box center [167, 147] width 15 height 4
click at [164, 147] on link "Открыть" at bounding box center [167, 147] width 15 height 4
click at [168, 128] on link "Открыть" at bounding box center [167, 128] width 15 height 4
click at [170, 147] on link "Открыть" at bounding box center [167, 147] width 15 height 4
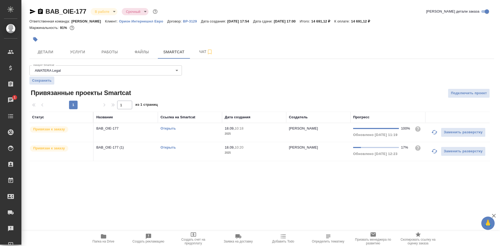
click at [171, 146] on link "Открыть" at bounding box center [167, 147] width 15 height 4
